Goal: Find specific page/section: Find specific page/section

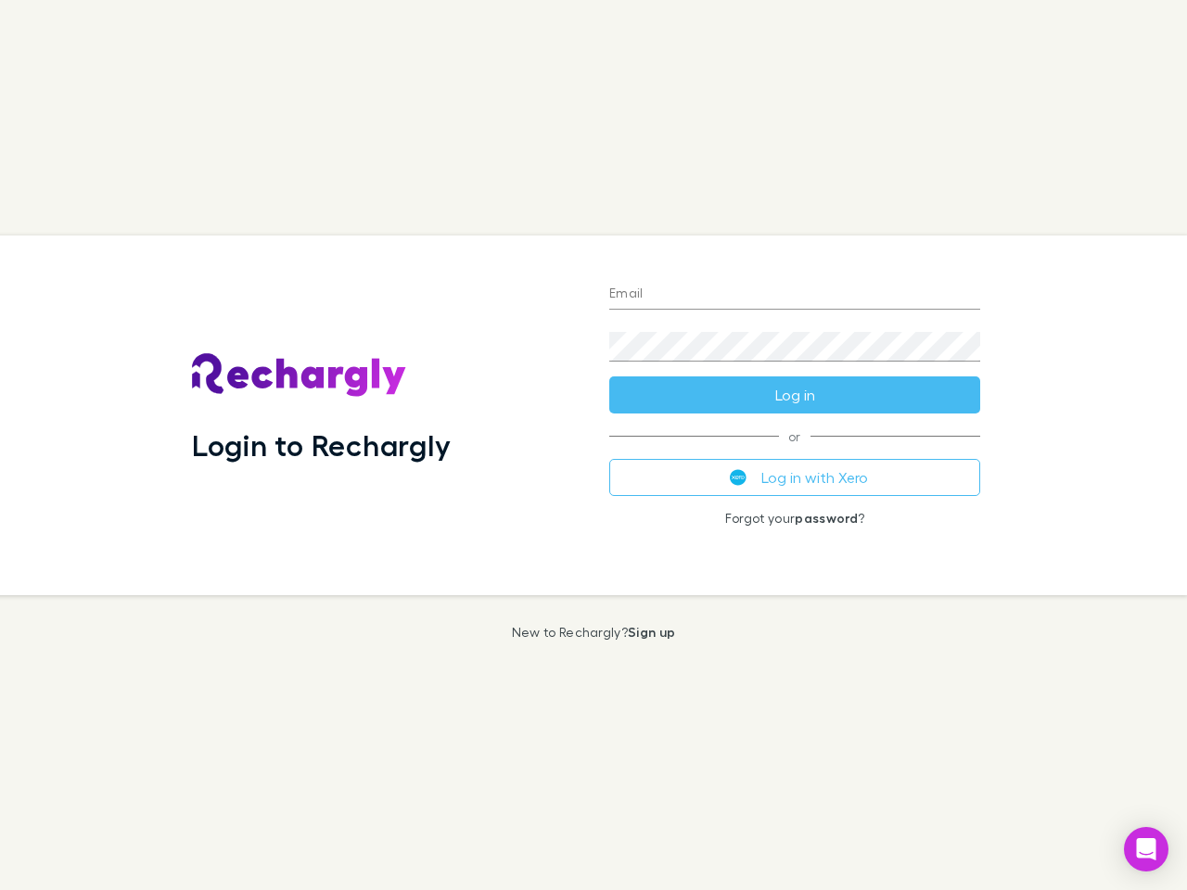
click at [594, 445] on div "Login to Rechargly" at bounding box center [385, 416] width 417 height 360
click at [795, 295] on input "Email" at bounding box center [794, 295] width 371 height 30
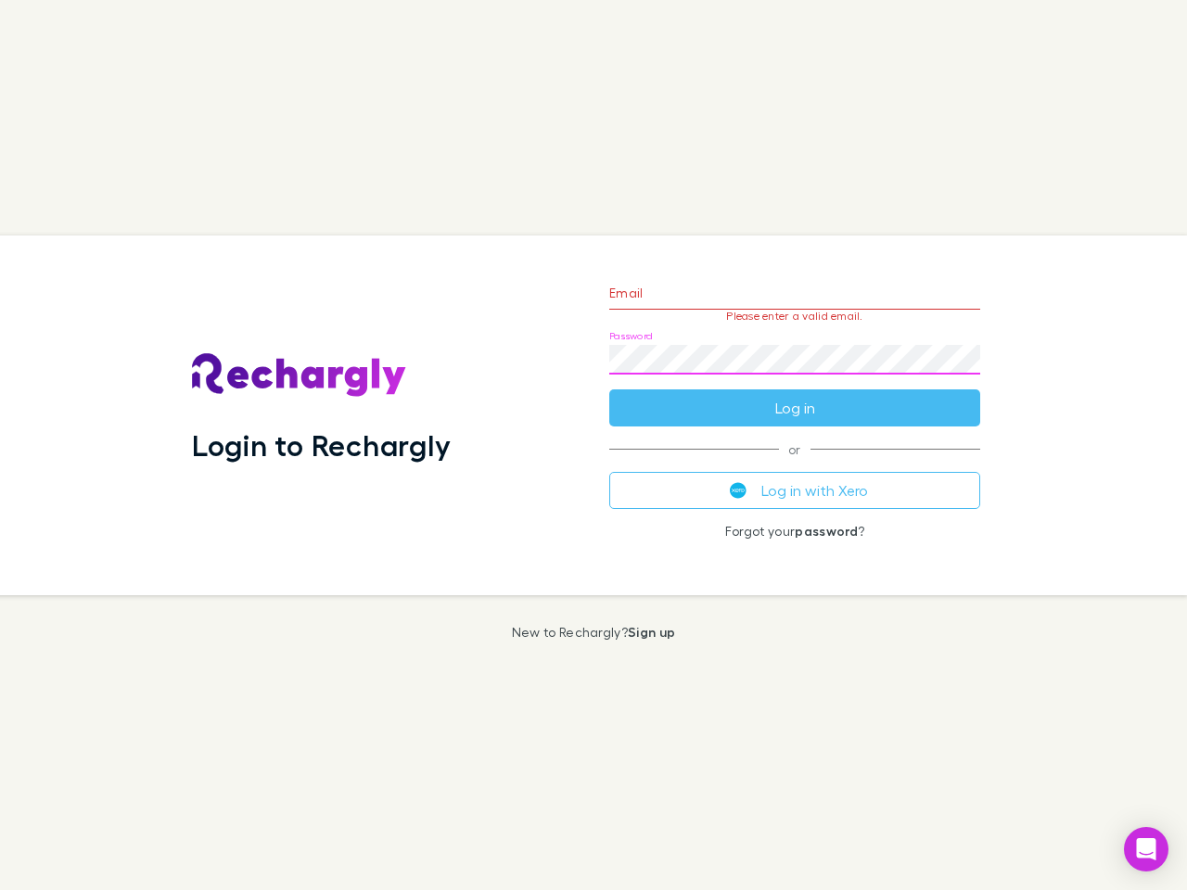
click at [795, 395] on form "Email Please enter a valid email. Password Log in" at bounding box center [794, 345] width 371 height 161
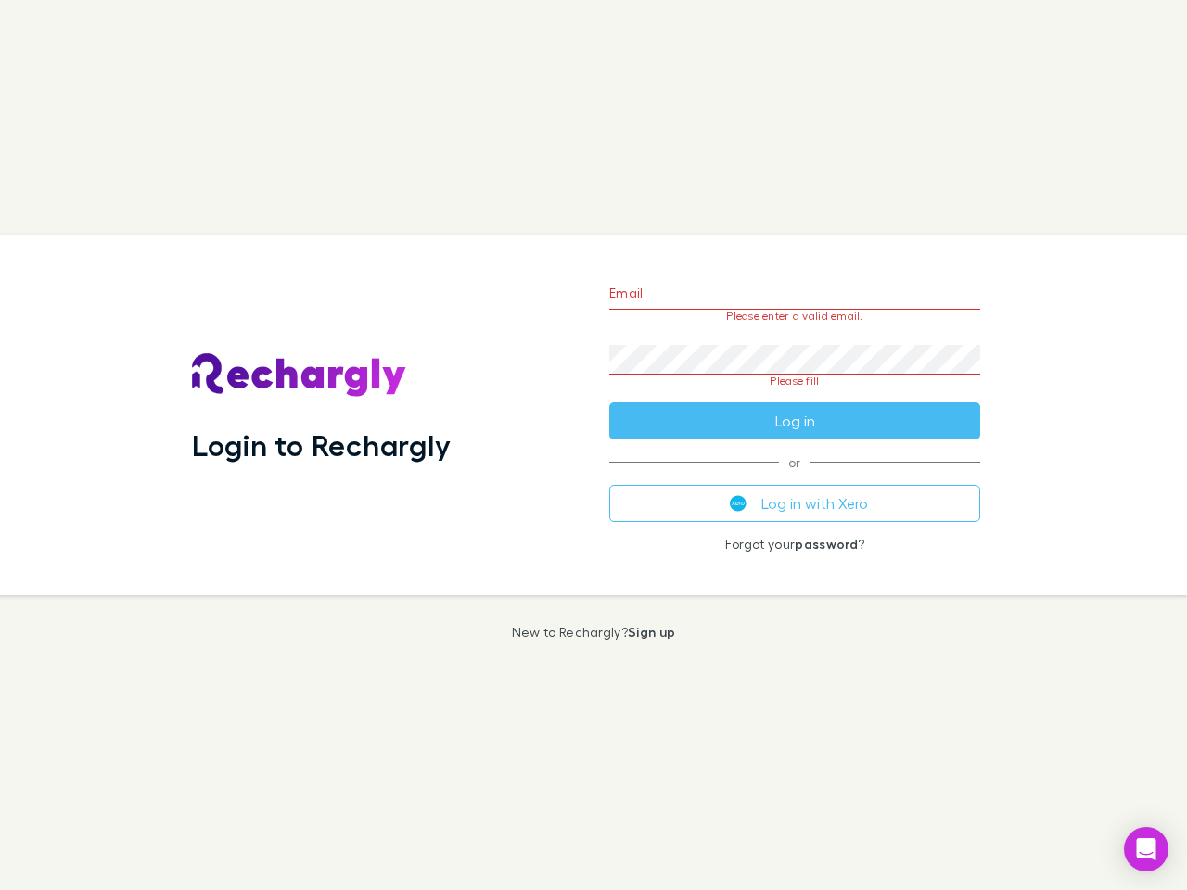
click at [795, 478] on div "Email Please enter a valid email. Password Please fill Log in or Log in with Xe…" at bounding box center [795, 416] width 401 height 360
click at [1146, 850] on icon "Open Intercom Messenger" at bounding box center [1146, 849] width 19 height 22
